Goal: Task Accomplishment & Management: Manage account settings

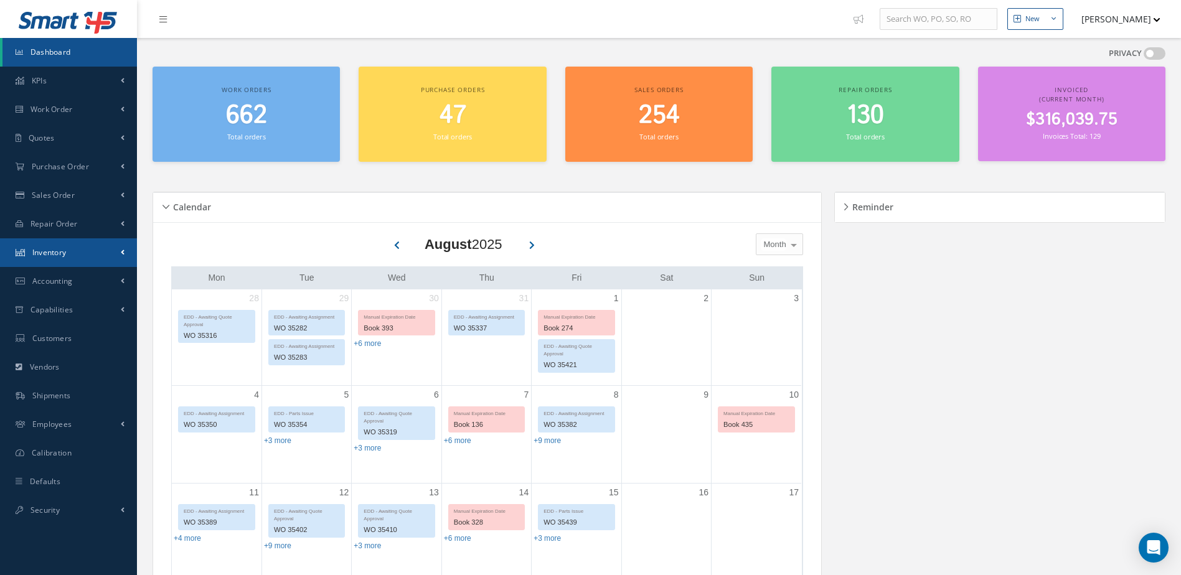
click at [64, 252] on span "Inventory" at bounding box center [49, 252] width 34 height 11
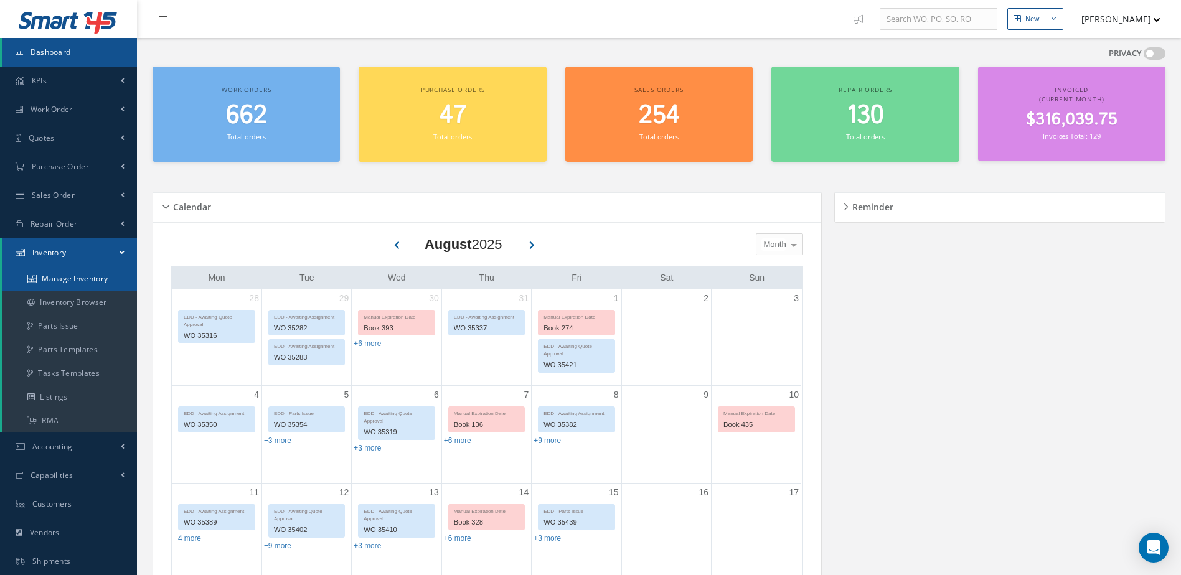
click at [66, 280] on link "Manage Inventory" at bounding box center [69, 279] width 135 height 24
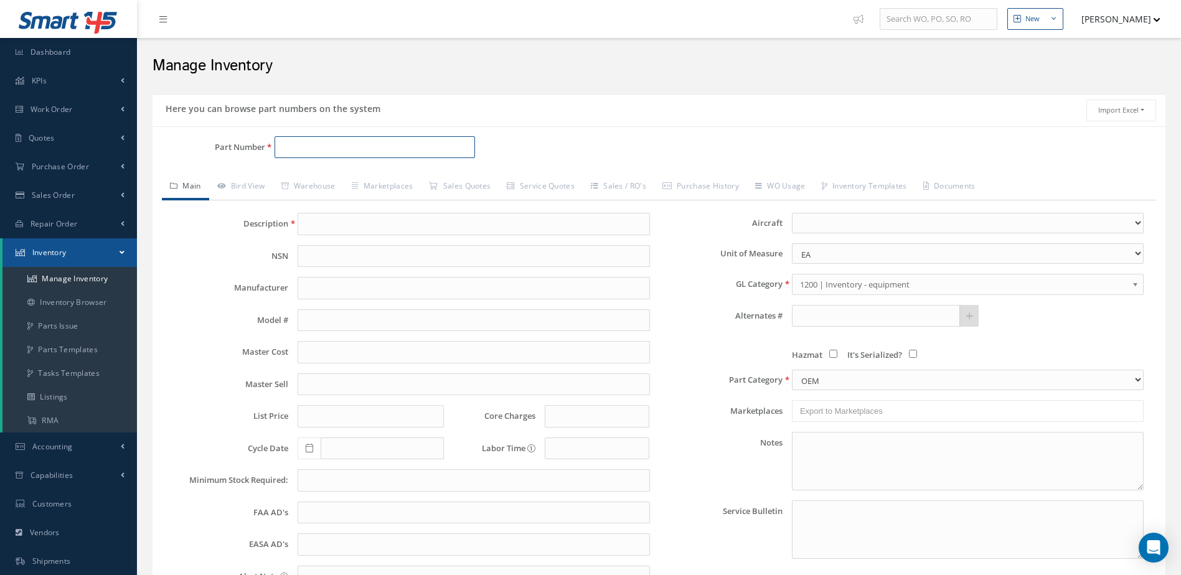
click at [321, 148] on input "Part Number" at bounding box center [375, 147] width 201 height 22
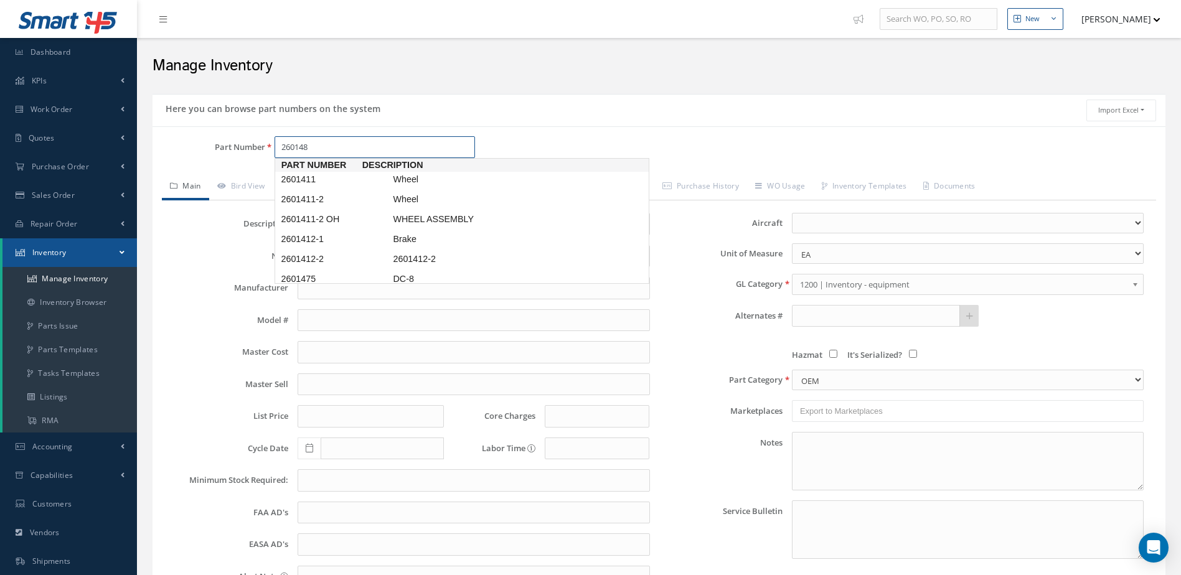
type input "2601483"
click at [404, 182] on span "TIE BOLT" at bounding box center [483, 179] width 187 height 13
type input "TIE BOLT"
type input "84.18"
type input "109.43"
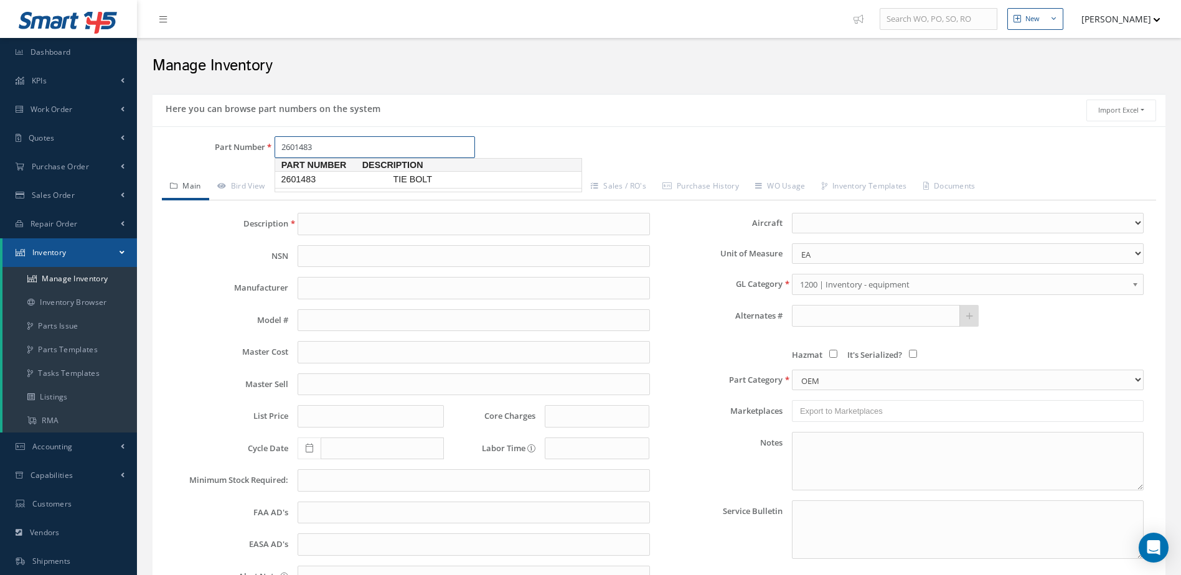
type input "0.00"
select select
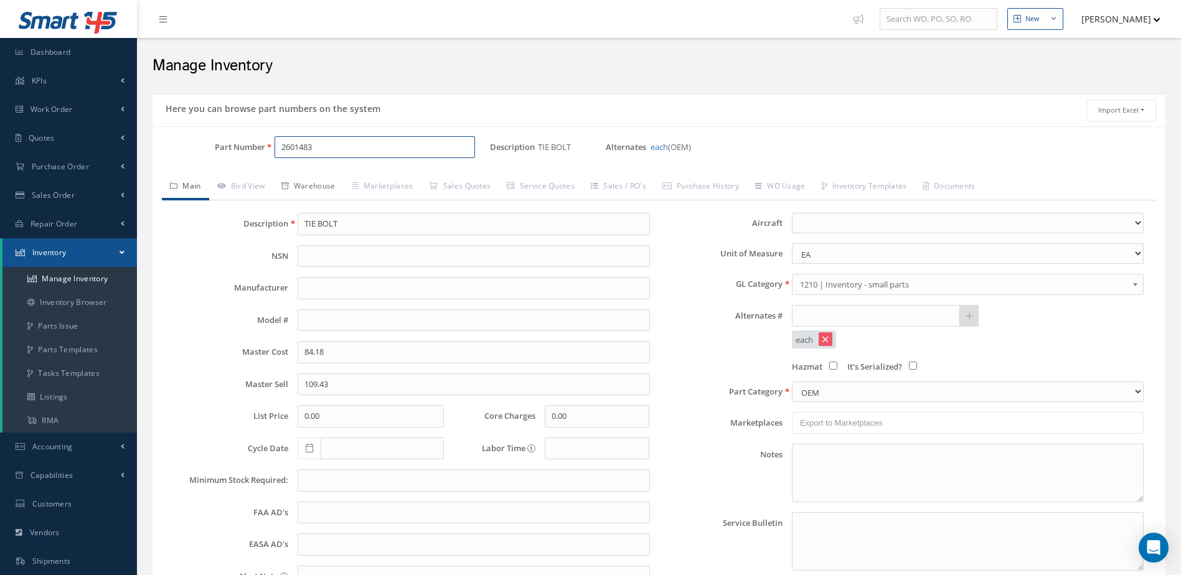
type input "2601483"
click at [315, 185] on link "Warehouse" at bounding box center [308, 187] width 70 height 26
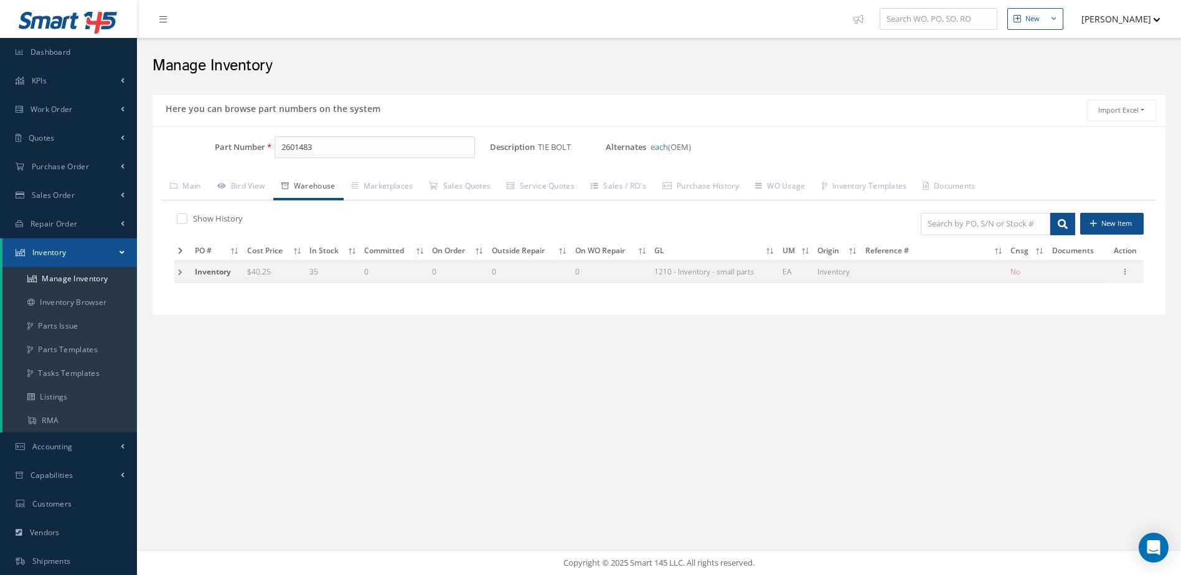
click at [180, 247] on icon at bounding box center [180, 250] width 5 height 7
